Goal: Task Accomplishment & Management: Use online tool/utility

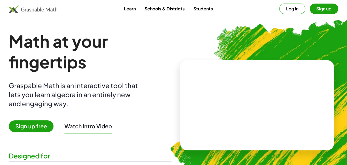
click at [91, 128] on button "Watch Intro Video" at bounding box center [87, 126] width 47 height 7
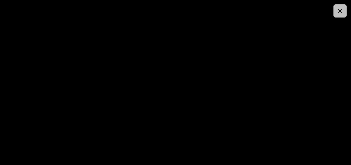
click at [341, 9] on icon "button" at bounding box center [340, 11] width 7 height 7
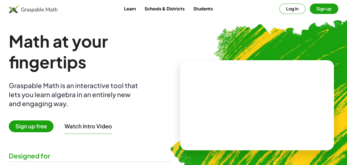
click at [310, 10] on button "Sign up" at bounding box center [324, 9] width 29 height 10
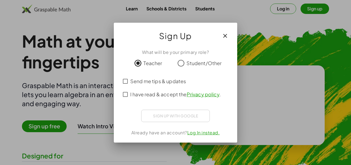
click at [143, 94] on span "I have read & accept the Privacy policy ." at bounding box center [175, 94] width 91 height 7
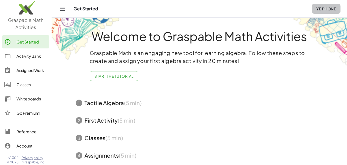
click at [325, 6] on button "ye phone" at bounding box center [326, 9] width 29 height 10
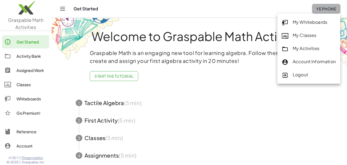
click at [325, 6] on button "ye phone" at bounding box center [326, 9] width 29 height 10
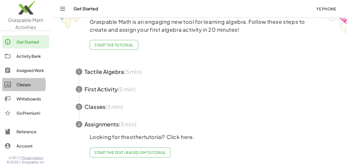
click at [16, 85] on div "Classes" at bounding box center [31, 84] width 30 height 7
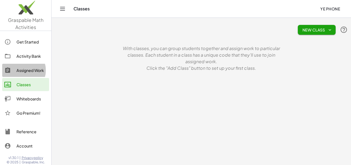
click at [20, 71] on div "Assigned Work" at bounding box center [31, 70] width 30 height 7
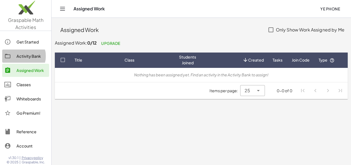
click at [33, 60] on link "Activity Bank" at bounding box center [25, 56] width 47 height 13
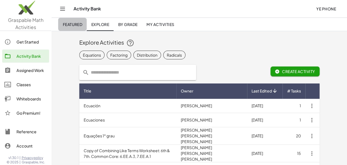
click at [77, 28] on link "Featured" at bounding box center [72, 24] width 29 height 13
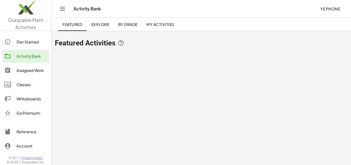
click at [98, 28] on link "Explore" at bounding box center [100, 24] width 27 height 13
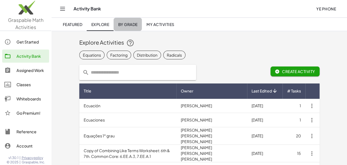
click at [133, 28] on link "By Grade" at bounding box center [128, 24] width 28 height 13
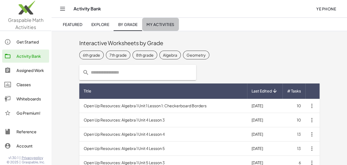
click at [158, 28] on link "My Activities" at bounding box center [160, 24] width 37 height 13
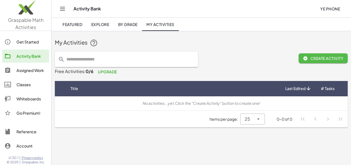
click at [334, 57] on span "Create Activity" at bounding box center [323, 58] width 40 height 5
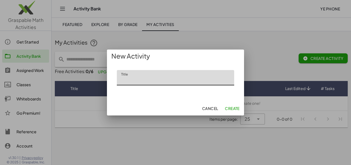
click at [196, 77] on input "Title" at bounding box center [175, 77] width 117 height 15
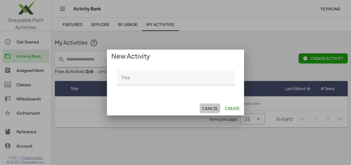
click at [207, 109] on span "Cancel" at bounding box center [210, 108] width 16 height 5
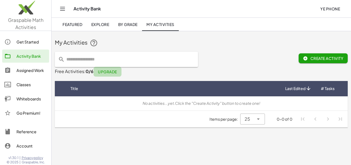
click at [108, 70] on span "Upgrade" at bounding box center [107, 71] width 19 height 5
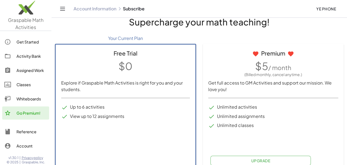
scroll to position [12, 0]
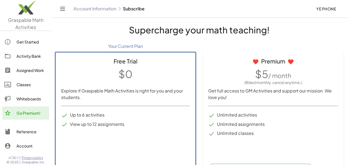
scroll to position [20, 0]
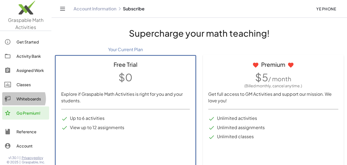
click at [16, 98] on div "Whiteboards" at bounding box center [31, 99] width 30 height 7
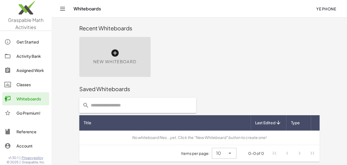
scroll to position [1, 0]
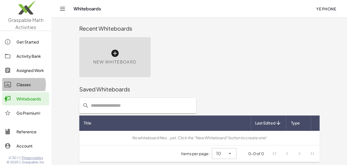
click at [17, 84] on div "Classes" at bounding box center [31, 84] width 30 height 7
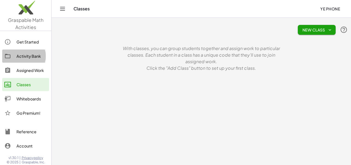
click at [19, 58] on div "Activity Bank" at bounding box center [31, 56] width 30 height 7
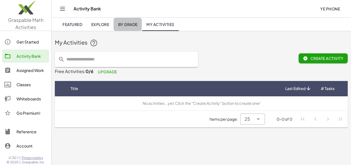
click at [121, 27] on span "By Grade" at bounding box center [127, 24] width 19 height 5
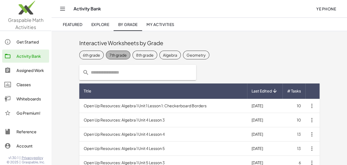
click at [109, 56] on div "7th grade" at bounding box center [117, 55] width 17 height 6
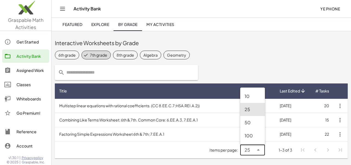
click at [254, 151] on div "25 **" at bounding box center [247, 150] width 14 height 11
click at [250, 122] on div "50" at bounding box center [253, 123] width 16 height 7
click at [251, 151] on div "50 **" at bounding box center [247, 150] width 14 height 11
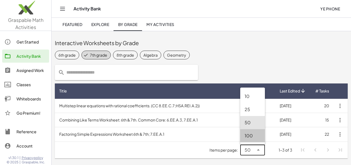
click at [250, 136] on div "100" at bounding box center [253, 136] width 16 height 7
click at [249, 153] on span "100" at bounding box center [249, 150] width 8 height 7
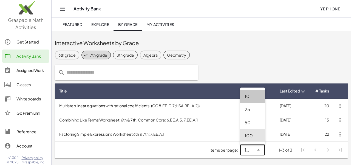
click at [249, 100] on div "10" at bounding box center [253, 96] width 16 height 7
type input "**"
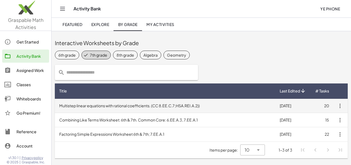
click at [206, 105] on td "Multistep linear equations with rational coefficients. (CC 8.EE.C.7;HSA.REI.A.2…" at bounding box center [165, 106] width 221 height 14
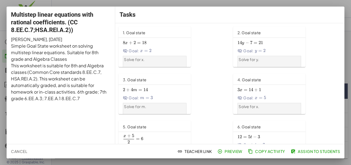
click at [225, 148] on button "Preview" at bounding box center [230, 152] width 28 height 10
click at [17, 150] on span "Cancel" at bounding box center [19, 151] width 16 height 5
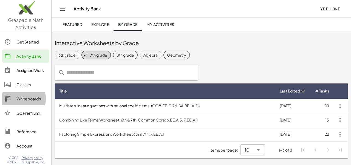
click at [22, 100] on div "Whiteboards" at bounding box center [31, 99] width 30 height 7
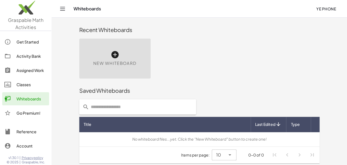
click at [111, 58] on icon at bounding box center [115, 54] width 9 height 9
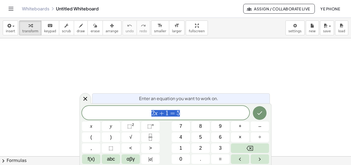
drag, startPoint x: 189, startPoint y: 113, endPoint x: 142, endPoint y: 115, distance: 46.4
click at [142, 115] on span "2 x + 1 = 5" at bounding box center [165, 114] width 167 height 8
click at [87, 101] on icon at bounding box center [85, 99] width 7 height 7
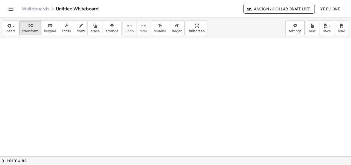
click at [7, 163] on button "chevron_right Formulas" at bounding box center [175, 161] width 351 height 9
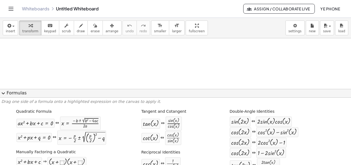
click at [5, 94] on span "expand_more" at bounding box center [3, 93] width 7 height 7
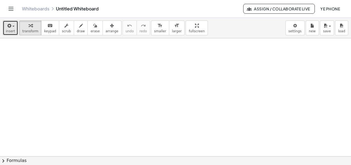
click at [12, 30] on span "insert" at bounding box center [10, 31] width 9 height 4
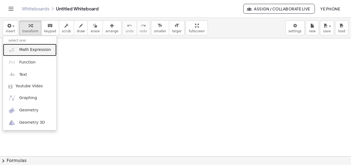
click at [32, 50] on span "Math Expression" at bounding box center [35, 49] width 32 height 5
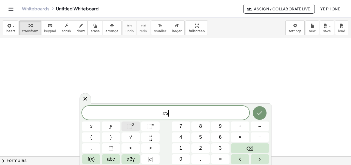
click at [130, 130] on span "⬚ 2" at bounding box center [130, 126] width 7 height 7
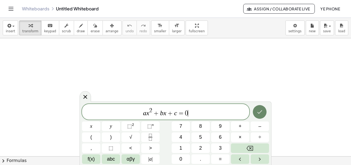
click at [257, 111] on icon "Done" at bounding box center [259, 112] width 7 height 7
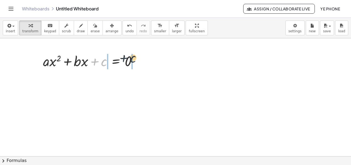
drag, startPoint x: 98, startPoint y: 62, endPoint x: 128, endPoint y: 58, distance: 30.7
click at [128, 58] on div at bounding box center [92, 61] width 104 height 19
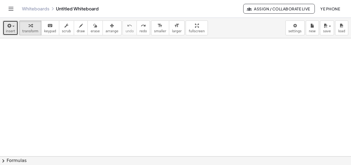
click at [8, 32] on span "insert" at bounding box center [10, 31] width 9 height 4
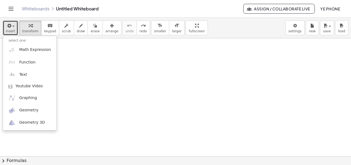
click at [68, 83] on div at bounding box center [175, 156] width 351 height 237
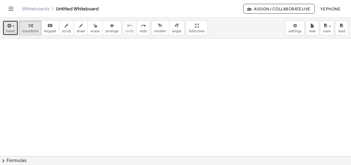
drag, startPoint x: 13, startPoint y: 30, endPoint x: 14, endPoint y: 38, distance: 7.9
click at [13, 30] on span "insert" at bounding box center [10, 31] width 9 height 4
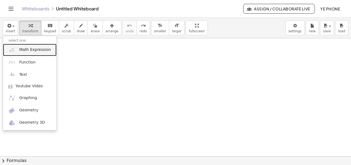
click at [24, 52] on span "Math Expression" at bounding box center [35, 49] width 32 height 5
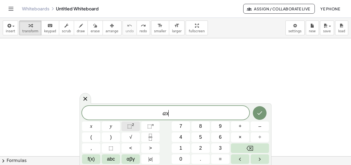
click at [130, 125] on span "⬚" at bounding box center [129, 126] width 5 height 5
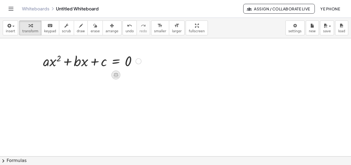
click at [116, 75] on icon at bounding box center [116, 75] width 6 height 6
click at [140, 76] on icon at bounding box center [138, 75] width 5 height 5
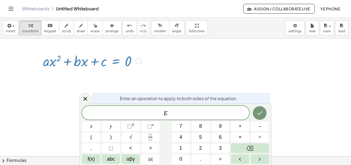
click at [88, 98] on icon at bounding box center [85, 99] width 7 height 7
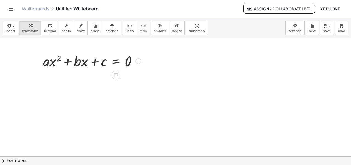
click at [139, 62] on div at bounding box center [139, 61] width 6 height 6
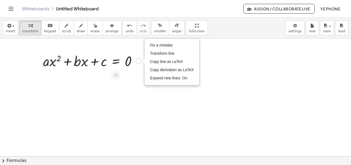
click at [111, 96] on div at bounding box center [175, 156] width 351 height 237
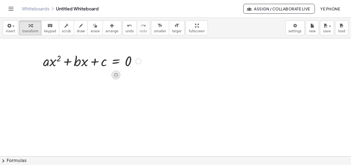
click at [117, 77] on icon at bounding box center [116, 75] width 5 height 5
click at [94, 76] on span "+" at bounding box center [93, 75] width 3 height 8
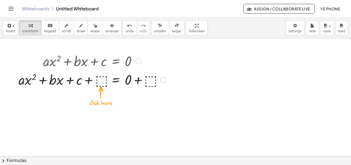
drag, startPoint x: 100, startPoint y: 80, endPoint x: 99, endPoint y: 84, distance: 4.1
click at [100, 80] on div at bounding box center [92, 79] width 153 height 19
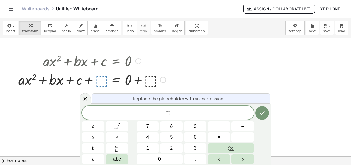
drag, startPoint x: 83, startPoint y: 100, endPoint x: 111, endPoint y: 109, distance: 29.2
click at [109, 109] on div "Replace the placeholder with an expression. ⬚ a x b c 7 8 9 + – 4 5 6 × ÷ ⬚ 2 √…" at bounding box center [176, 135] width 192 height 62
click at [123, 111] on span "⬚" at bounding box center [168, 114] width 172 height 8
click at [101, 83] on div at bounding box center [92, 79] width 153 height 19
click at [86, 102] on div at bounding box center [86, 98] width 12 height 11
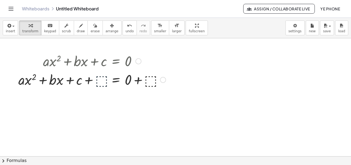
click at [92, 83] on div at bounding box center [92, 79] width 153 height 19
click at [97, 83] on div at bounding box center [92, 79] width 153 height 19
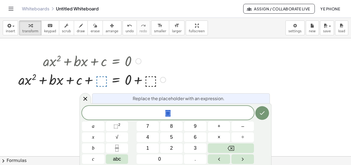
click at [85, 100] on icon at bounding box center [85, 99] width 7 height 7
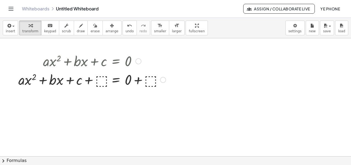
click at [162, 81] on div "Fix a mistake Transform line Copy line as LaTeX Copy derivation as LaTeX Expand…" at bounding box center [163, 80] width 6 height 6
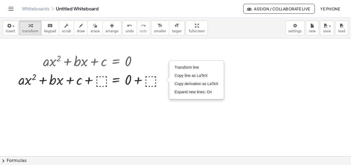
click at [154, 98] on div at bounding box center [175, 156] width 351 height 237
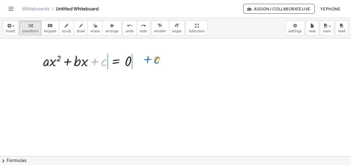
drag, startPoint x: 102, startPoint y: 64, endPoint x: 150, endPoint y: 62, distance: 47.7
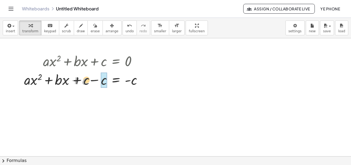
drag, startPoint x: 86, startPoint y: 83, endPoint x: 95, endPoint y: 82, distance: 9.6
click at [97, 81] on div at bounding box center [85, 79] width 128 height 19
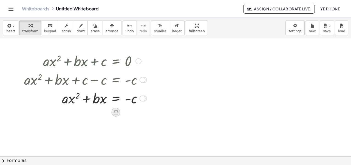
click at [116, 112] on icon at bounding box center [116, 112] width 5 height 5
click at [126, 111] on span "÷" at bounding box center [126, 113] width 3 height 8
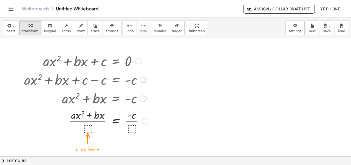
click at [88, 128] on div at bounding box center [85, 121] width 129 height 27
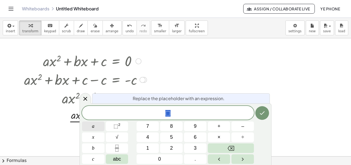
click at [97, 128] on button "a" at bounding box center [93, 127] width 22 height 10
click at [264, 115] on icon "Done" at bounding box center [262, 113] width 7 height 7
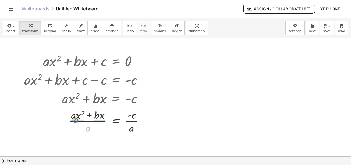
drag, startPoint x: 88, startPoint y: 128, endPoint x: 76, endPoint y: 120, distance: 14.5
drag, startPoint x: 70, startPoint y: 130, endPoint x: 67, endPoint y: 123, distance: 7.1
click at [78, 139] on div at bounding box center [175, 156] width 351 height 237
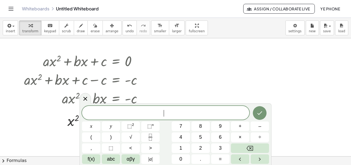
click at [185, 95] on div at bounding box center [175, 156] width 351 height 237
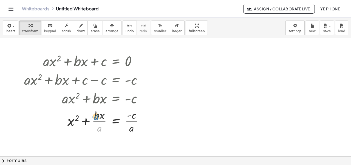
drag, startPoint x: 97, startPoint y: 126, endPoint x: 94, endPoint y: 121, distance: 6.1
click at [95, 117] on div at bounding box center [85, 121] width 129 height 27
drag, startPoint x: 99, startPoint y: 129, endPoint x: 94, endPoint y: 126, distance: 5.7
click at [94, 119] on div at bounding box center [85, 121] width 129 height 27
click at [117, 139] on icon at bounding box center [116, 140] width 6 height 6
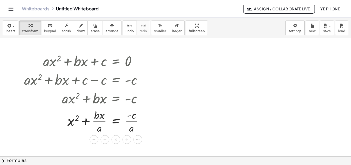
click at [171, 131] on div at bounding box center [175, 156] width 351 height 237
click at [104, 119] on div at bounding box center [85, 121] width 129 height 27
click at [102, 122] on div at bounding box center [85, 121] width 129 height 27
click at [100, 122] on div at bounding box center [85, 121] width 129 height 27
click at [103, 124] on div at bounding box center [85, 121] width 129 height 27
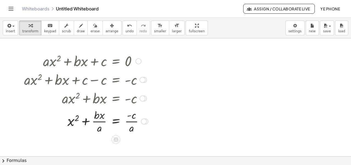
click at [100, 122] on div at bounding box center [85, 121] width 129 height 27
click at [99, 121] on div at bounding box center [85, 121] width 129 height 27
click at [116, 140] on icon at bounding box center [116, 140] width 6 height 6
click at [137, 139] on icon at bounding box center [137, 139] width 3 height 1
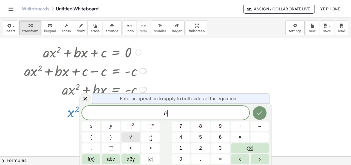
scroll to position [9, 0]
click at [131, 102] on div "Enter an operation to apply to both sides of the equation." at bounding box center [181, 99] width 178 height 10
click at [127, 107] on div "E" at bounding box center [165, 113] width 167 height 14
click at [86, 100] on icon at bounding box center [85, 99] width 7 height 7
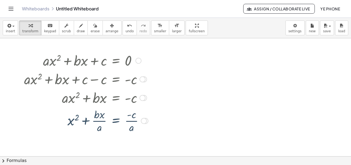
scroll to position [0, 0]
click at [113, 137] on div at bounding box center [175, 156] width 351 height 237
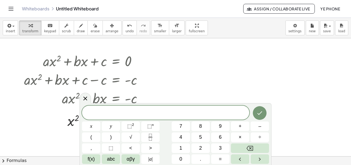
drag, startPoint x: 88, startPoint y: 97, endPoint x: 98, endPoint y: 105, distance: 12.3
click at [88, 97] on div at bounding box center [86, 98] width 12 height 11
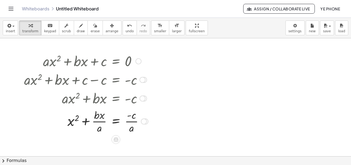
click at [105, 123] on div at bounding box center [85, 121] width 129 height 27
click at [115, 139] on icon at bounding box center [116, 140] width 6 height 6
click at [95, 141] on span "+" at bounding box center [93, 140] width 3 height 8
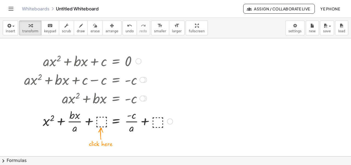
drag, startPoint x: 100, startPoint y: 121, endPoint x: 100, endPoint y: 125, distance: 4.4
click at [100, 121] on div at bounding box center [98, 121] width 154 height 27
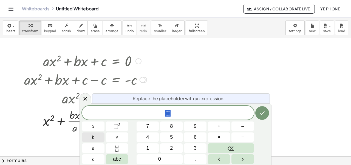
click at [97, 137] on button "b" at bounding box center [93, 138] width 22 height 10
click at [114, 128] on span "⬚" at bounding box center [116, 126] width 5 height 5
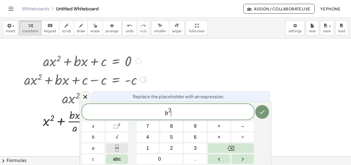
click at [118, 148] on icon "Fraction" at bounding box center [117, 148] width 7 height 7
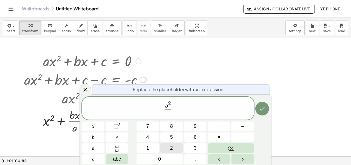
click at [170, 146] on button "2" at bounding box center [171, 149] width 22 height 10
click at [97, 148] on button "a" at bounding box center [93, 149] width 22 height 10
click at [118, 127] on span "⬚ 2" at bounding box center [117, 126] width 7 height 7
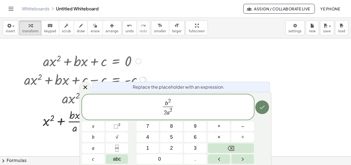
click at [263, 109] on icon "Done" at bounding box center [262, 107] width 7 height 7
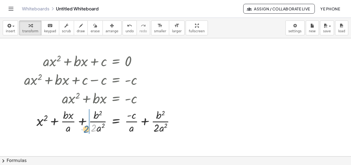
drag, startPoint x: 93, startPoint y: 129, endPoint x: 86, endPoint y: 131, distance: 6.7
click at [85, 130] on div at bounding box center [101, 121] width 161 height 27
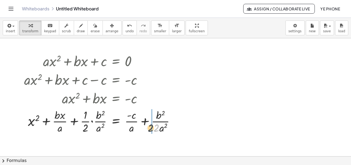
drag, startPoint x: 155, startPoint y: 128, endPoint x: 151, endPoint y: 128, distance: 4.4
click at [151, 128] on div at bounding box center [101, 121] width 161 height 27
drag, startPoint x: 157, startPoint y: 130, endPoint x: 167, endPoint y: 129, distance: 9.3
click at [167, 129] on div at bounding box center [105, 121] width 169 height 27
click at [60, 121] on div at bounding box center [101, 121] width 161 height 27
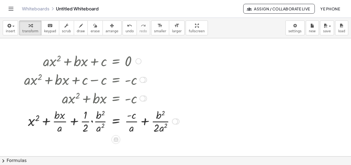
click at [60, 123] on div at bounding box center [101, 121] width 161 height 27
click at [60, 124] on div at bounding box center [101, 121] width 161 height 27
click at [61, 120] on div at bounding box center [101, 121] width 161 height 27
click at [62, 123] on div at bounding box center [101, 121] width 161 height 27
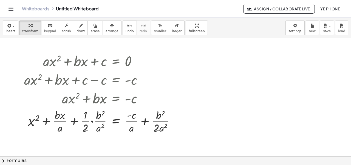
click at [77, 144] on div at bounding box center [175, 156] width 351 height 237
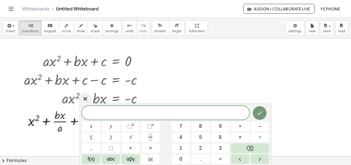
click at [67, 148] on div at bounding box center [175, 156] width 351 height 237
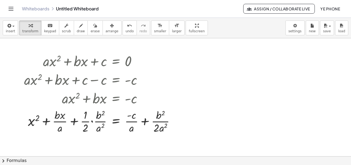
click at [80, 144] on div at bounding box center [175, 156] width 351 height 237
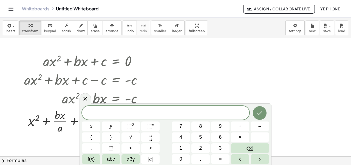
click at [151, 113] on span "​" at bounding box center [165, 114] width 167 height 8
click at [132, 128] on span "⬚ 2" at bounding box center [130, 126] width 7 height 7
click at [149, 136] on icon "Fraction" at bounding box center [150, 137] width 7 height 7
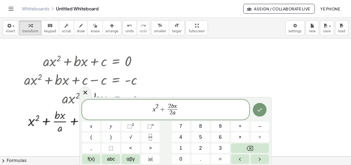
click at [171, 108] on span "2 b x" at bounding box center [173, 107] width 10 height 6
click at [175, 108] on var "x" at bounding box center [175, 106] width 3 height 7
click at [133, 128] on span "⬚ 2" at bounding box center [130, 126] width 7 height 7
click at [150, 136] on icon "Fraction" at bounding box center [150, 137] width 7 height 7
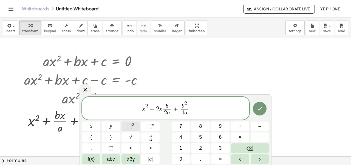
click at [133, 126] on sup "2" at bounding box center [133, 125] width 2 height 4
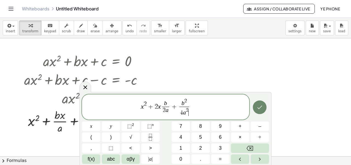
click at [259, 107] on icon "Done" at bounding box center [259, 107] width 7 height 7
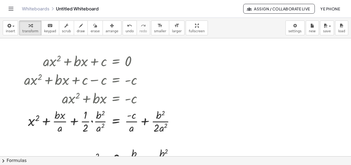
drag, startPoint x: 189, startPoint y: 132, endPoint x: 194, endPoint y: 121, distance: 12.3
click at [195, 121] on div at bounding box center [175, 156] width 351 height 237
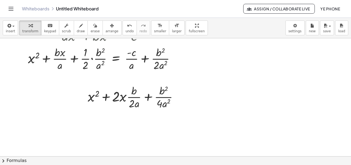
scroll to position [59, 0]
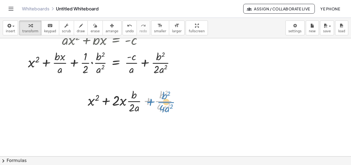
drag, startPoint x: 150, startPoint y: 102, endPoint x: 154, endPoint y: 102, distance: 4.4
click at [156, 103] on div at bounding box center [135, 100] width 100 height 27
drag, startPoint x: 129, startPoint y: 119, endPoint x: 98, endPoint y: 116, distance: 31.7
drag, startPoint x: 93, startPoint y: 99, endPoint x: 99, endPoint y: 99, distance: 6.0
click at [92, 99] on div at bounding box center [135, 100] width 100 height 27
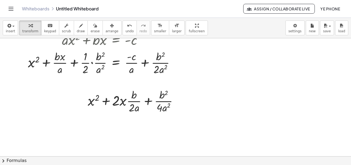
drag, startPoint x: 69, startPoint y: 86, endPoint x: 187, endPoint y: 124, distance: 124.2
click at [187, 124] on div at bounding box center [175, 98] width 351 height 237
drag, startPoint x: 179, startPoint y: 103, endPoint x: 172, endPoint y: 64, distance: 39.6
click at [174, 62] on div "+ · a · x 2 + · b · x + c = 0 + · a · x 2 + · b · x + c − c = + 0 − c + · a · x…" at bounding box center [175, 98] width 351 height 237
click at [178, 104] on div at bounding box center [135, 100] width 100 height 27
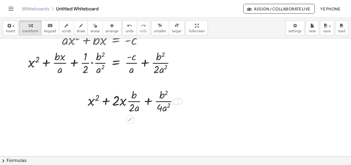
drag, startPoint x: 180, startPoint y: 102, endPoint x: 138, endPoint y: 102, distance: 41.7
click at [130, 101] on div "+ x 2 + · 2 · x · · b · 2 · a + · b 2 · 4 · a 2" at bounding box center [130, 101] width 0 height 0
drag, startPoint x: 132, startPoint y: 105, endPoint x: 100, endPoint y: 101, distance: 32.1
click at [100, 103] on div at bounding box center [135, 100] width 100 height 27
drag, startPoint x: 131, startPoint y: 104, endPoint x: 79, endPoint y: 61, distance: 68.0
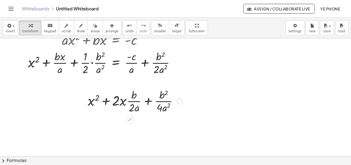
click at [118, 103] on div at bounding box center [135, 100] width 100 height 27
drag, startPoint x: 76, startPoint y: 91, endPoint x: 181, endPoint y: 115, distance: 108.2
click at [185, 120] on div at bounding box center [175, 98] width 351 height 237
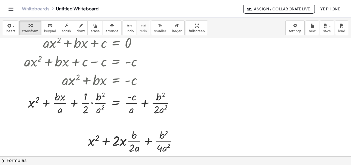
scroll to position [17, 0]
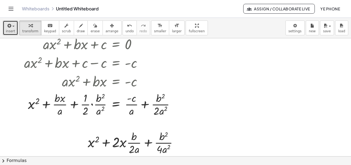
click at [10, 28] on icon "button" at bounding box center [8, 25] width 5 height 7
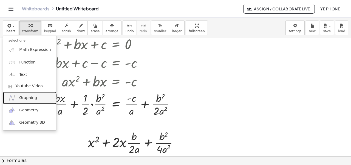
drag, startPoint x: 26, startPoint y: 99, endPoint x: 26, endPoint y: 102, distance: 3.1
click at [26, 100] on span "Graphing" at bounding box center [28, 97] width 18 height 5
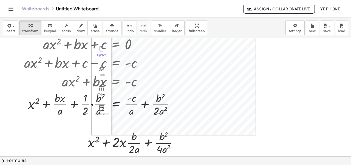
click at [276, 114] on div "+ · a · x 2 + · b · x + c = 0 + · a · x 2 + · b · x + c − c = + 0 − c + · a · x…" at bounding box center [175, 139] width 351 height 237
drag, startPoint x: 103, startPoint y: 122, endPoint x: 162, endPoint y: 127, distance: 59.5
click at [164, 128] on div "+ · a · x 2 + · b · x + c = 0 + · a · x 2 + · b · x + c − c = + 0 − c + · a · x…" at bounding box center [175, 139] width 351 height 237
click at [150, 109] on div at bounding box center [101, 104] width 161 height 27
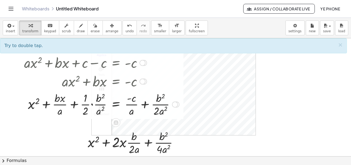
click at [138, 121] on div "+ · a · x 2 + · b · x + c = 0 + · a · x 2 + · b · x + c − c = + 0 − c + · a · x…" at bounding box center [175, 139] width 351 height 237
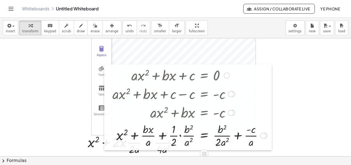
drag, startPoint x: 24, startPoint y: 89, endPoint x: 124, endPoint y: 123, distance: 105.9
click at [112, 123] on div at bounding box center [108, 107] width 8 height 86
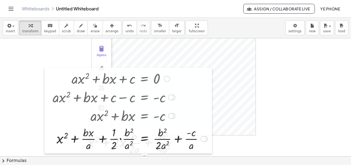
drag, startPoint x: 120, startPoint y: 113, endPoint x: 53, endPoint y: 114, distance: 67.8
click at [52, 114] on div at bounding box center [48, 111] width 8 height 86
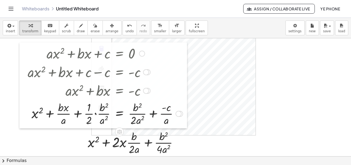
drag, startPoint x: 50, startPoint y: 115, endPoint x: 22, endPoint y: 81, distance: 44.6
click at [22, 80] on div at bounding box center [23, 86] width 8 height 86
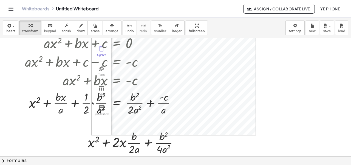
click at [74, 140] on div at bounding box center [175, 139] width 351 height 237
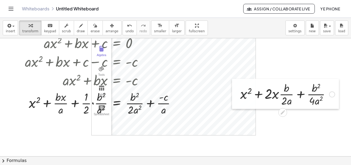
drag, startPoint x: 81, startPoint y: 148, endPoint x: 247, endPoint y: 96, distance: 173.8
click at [240, 97] on div at bounding box center [236, 94] width 8 height 30
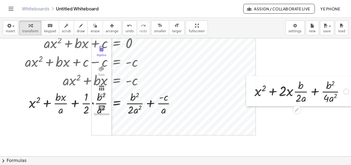
click at [249, 99] on div at bounding box center [250, 91] width 8 height 30
click at [251, 101] on div at bounding box center [251, 91] width 8 height 30
click at [215, 125] on div "+ · a · x 2 + · b · x + c = 0 + · a · x 2 + · b · x + c − c = + 0 − c + · a · x…" at bounding box center [177, 139] width 355 height 237
drag, startPoint x: 277, startPoint y: 105, endPoint x: 267, endPoint y: 115, distance: 14.4
click at [274, 121] on div "+ · a · x 2 + · b · x + c = 0 + · a · x 2 + · b · x + c − c = + 0 − c + · a · x…" at bounding box center [177, 139] width 355 height 237
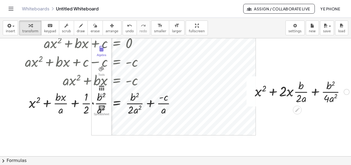
click at [247, 98] on div at bounding box center [251, 92] width 8 height 30
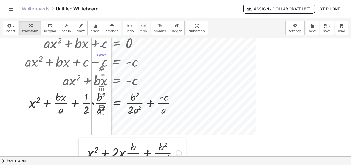
drag, startPoint x: 250, startPoint y: 96, endPoint x: 0, endPoint y: 166, distance: 259.4
click at [0, 165] on html "Graspable Math Activities Get Started Activity Bank Assigned Work Classes White…" at bounding box center [175, 82] width 351 height 165
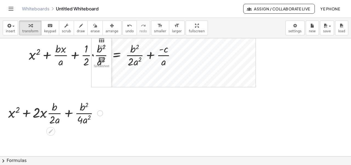
scroll to position [65, 0]
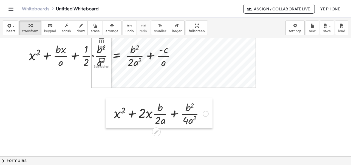
drag, startPoint x: 3, startPoint y: 114, endPoint x: 106, endPoint y: 120, distance: 102.8
click at [106, 122] on div at bounding box center [110, 113] width 8 height 30
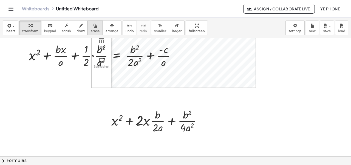
click at [90, 29] on button "erase" at bounding box center [95, 28] width 15 height 15
click at [130, 115] on div at bounding box center [177, 152] width 355 height 356
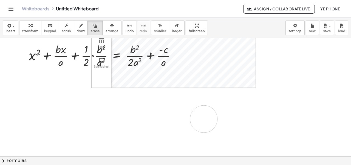
drag, startPoint x: 115, startPoint y: 121, endPoint x: 203, endPoint y: 119, distance: 88.1
click at [203, 119] on div at bounding box center [177, 152] width 355 height 356
drag, startPoint x: 152, startPoint y: 123, endPoint x: 173, endPoint y: 121, distance: 21.2
click at [172, 120] on div at bounding box center [177, 152] width 355 height 356
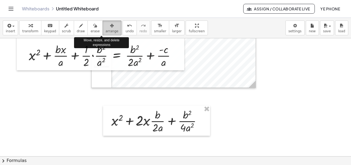
drag, startPoint x: 100, startPoint y: 28, endPoint x: 102, endPoint y: 43, distance: 14.4
click at [110, 28] on icon "button" at bounding box center [112, 25] width 4 height 7
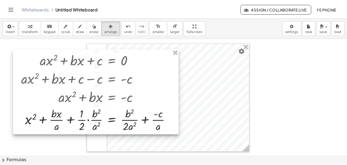
scroll to position [0, 7]
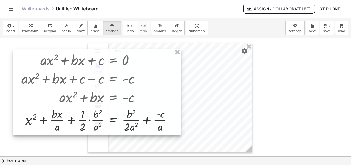
drag, startPoint x: 173, startPoint y: 53, endPoint x: 186, endPoint y: 58, distance: 14.1
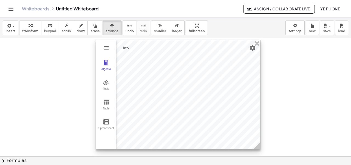
click at [191, 80] on div at bounding box center [178, 94] width 164 height 109
click at [96, 101] on button "Table" at bounding box center [106, 105] width 20 height 20
click at [103, 125] on button "Spreadsheet" at bounding box center [106, 125] width 20 height 20
click at [103, 46] on img "Graphing Calculator" at bounding box center [106, 48] width 7 height 7
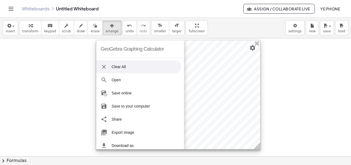
click at [101, 67] on img "Graphing Calculator" at bounding box center [104, 67] width 7 height 7
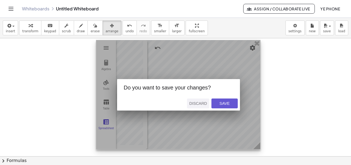
click at [195, 101] on div "Discard" at bounding box center [198, 103] width 18 height 4
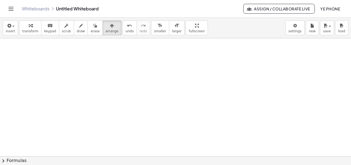
drag, startPoint x: 255, startPoint y: 45, endPoint x: 213, endPoint y: 67, distance: 46.9
click at [213, 67] on div at bounding box center [173, 156] width 355 height 237
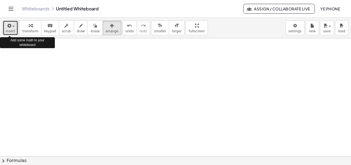
click at [6, 33] on button "insert" at bounding box center [10, 28] width 15 height 15
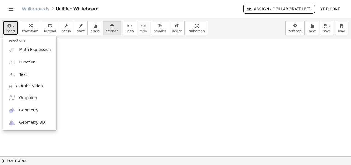
click at [91, 54] on div at bounding box center [173, 156] width 355 height 237
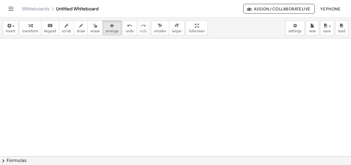
click at [10, 11] on icon "Toggle navigation" at bounding box center [11, 8] width 7 height 7
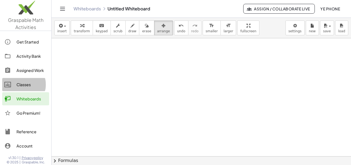
click at [27, 89] on link "Classes" at bounding box center [25, 84] width 47 height 13
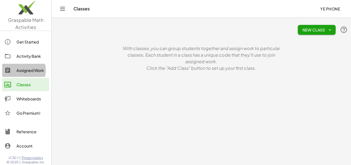
click at [18, 73] on div "Assigned Work" at bounding box center [31, 70] width 30 height 7
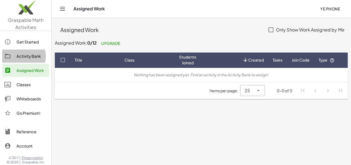
click at [22, 53] on div "Activity Bank" at bounding box center [31, 56] width 30 height 7
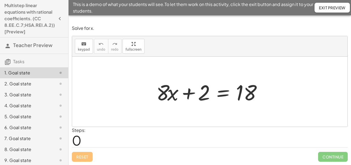
click at [108, 143] on div "Steps: 0" at bounding box center [210, 137] width 276 height 20
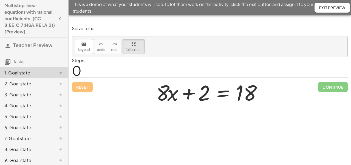
drag, startPoint x: 129, startPoint y: 49, endPoint x: 129, endPoint y: 74, distance: 24.1
click at [129, 57] on div "keyboard keypad undo undo redo redo fullscreen Redo the last action + · 8 · x +…" at bounding box center [209, 46] width 275 height 21
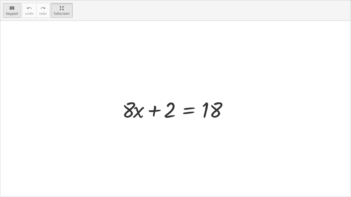
click at [10, 14] on span "keypad" at bounding box center [12, 14] width 12 height 4
click at [12, 15] on span "keypad" at bounding box center [12, 14] width 12 height 4
drag, startPoint x: 55, startPoint y: 14, endPoint x: 55, endPoint y: -10, distance: 23.9
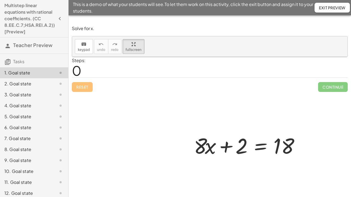
click at [55, 0] on html "Multistep linear equations with rational coefficients. (CC 8.EE.C.7;HSA.REI.A.2…" at bounding box center [175, 98] width 351 height 197
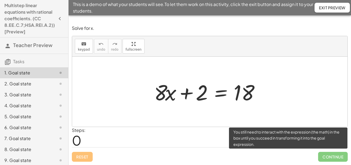
click at [323, 159] on span "Continue" at bounding box center [333, 157] width 30 height 10
click at [329, 157] on span "Continue" at bounding box center [333, 157] width 30 height 10
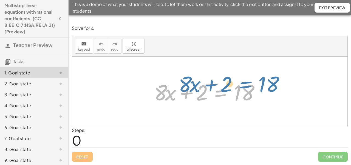
drag, startPoint x: 207, startPoint y: 83, endPoint x: 205, endPoint y: 66, distance: 17.9
click at [203, 60] on div "+ · 8 · x + 2 = 18 + · 8 · x + 2 = 18" at bounding box center [209, 92] width 275 height 70
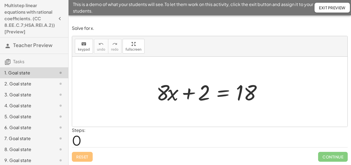
click at [199, 94] on div at bounding box center [212, 92] width 117 height 28
drag, startPoint x: 208, startPoint y: 97, endPoint x: 214, endPoint y: 96, distance: 6.1
click at [215, 96] on div at bounding box center [212, 92] width 117 height 28
drag, startPoint x: 205, startPoint y: 93, endPoint x: 278, endPoint y: 92, distance: 73.5
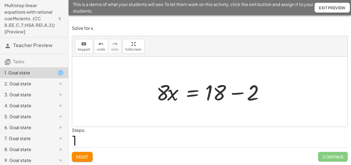
drag, startPoint x: 266, startPoint y: 96, endPoint x: 271, endPoint y: 95, distance: 5.5
click at [272, 96] on div "+ · 8 · x + 2 = 18 · 8 · x 2 = 18 + −" at bounding box center [209, 92] width 275 height 70
drag, startPoint x: 264, startPoint y: 92, endPoint x: 268, endPoint y: 93, distance: 3.8
click at [268, 93] on div at bounding box center [212, 92] width 117 height 28
drag, startPoint x: 219, startPoint y: 95, endPoint x: 246, endPoint y: 95, distance: 26.6
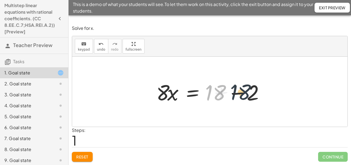
click at [245, 95] on div at bounding box center [212, 92] width 117 height 28
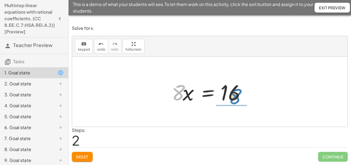
drag, startPoint x: 178, startPoint y: 96, endPoint x: 233, endPoint y: 98, distance: 54.6
click at [238, 96] on div at bounding box center [212, 92] width 86 height 28
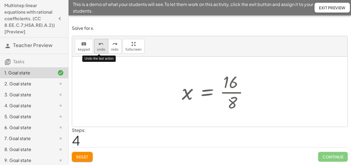
click at [102, 48] on span "undo" at bounding box center [101, 50] width 8 height 4
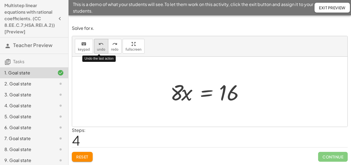
click at [102, 48] on span "undo" at bounding box center [101, 50] width 8 height 4
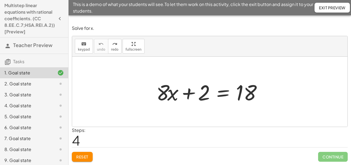
click at [14, 63] on span "Tasks" at bounding box center [18, 62] width 11 height 6
click at [17, 44] on span "Teacher Preview" at bounding box center [32, 45] width 39 height 6
click at [61, 17] on icon "button" at bounding box center [60, 18] width 7 height 7
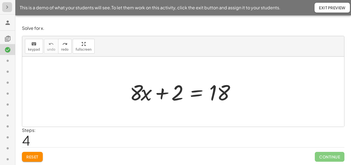
click at [9, 7] on icon "button" at bounding box center [7, 7] width 7 height 7
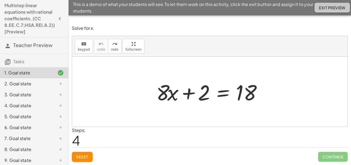
click at [333, 6] on span "Exit Preview" at bounding box center [332, 7] width 27 height 5
